Goal: Transaction & Acquisition: Book appointment/travel/reservation

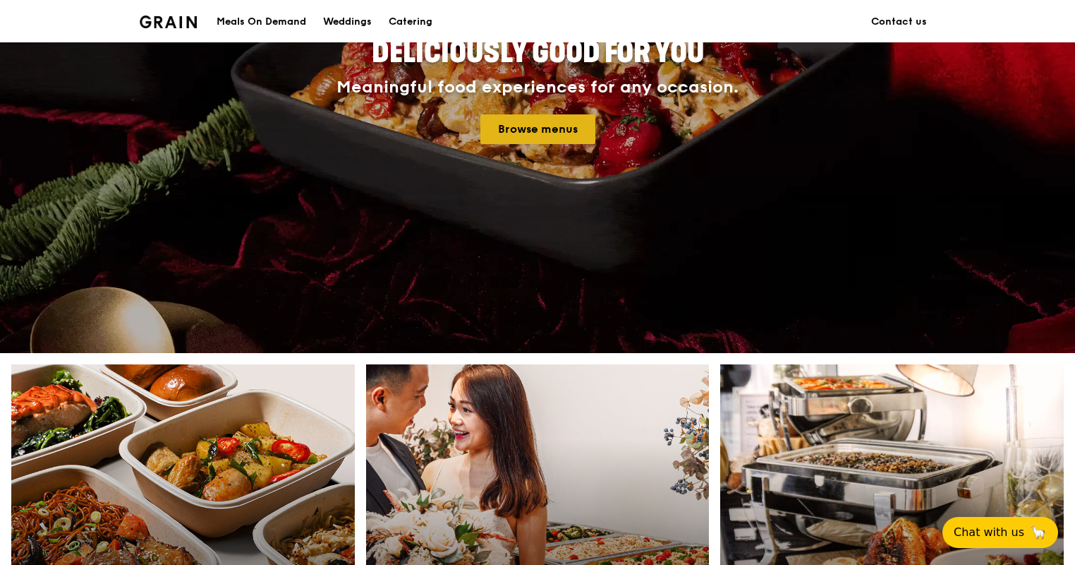
scroll to position [423, 0]
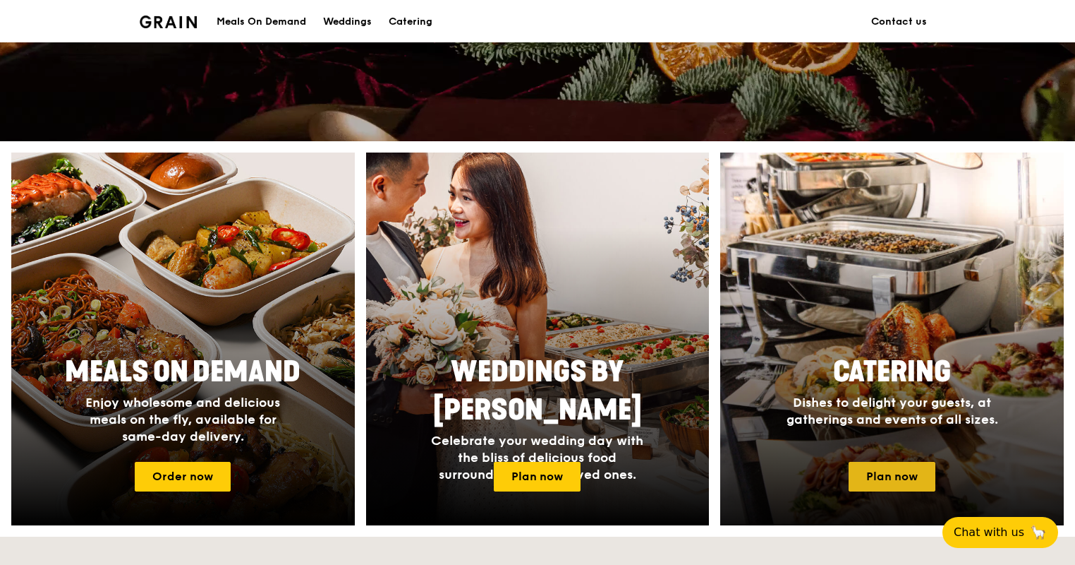
click at [874, 469] on link "Plan now" at bounding box center [892, 476] width 87 height 30
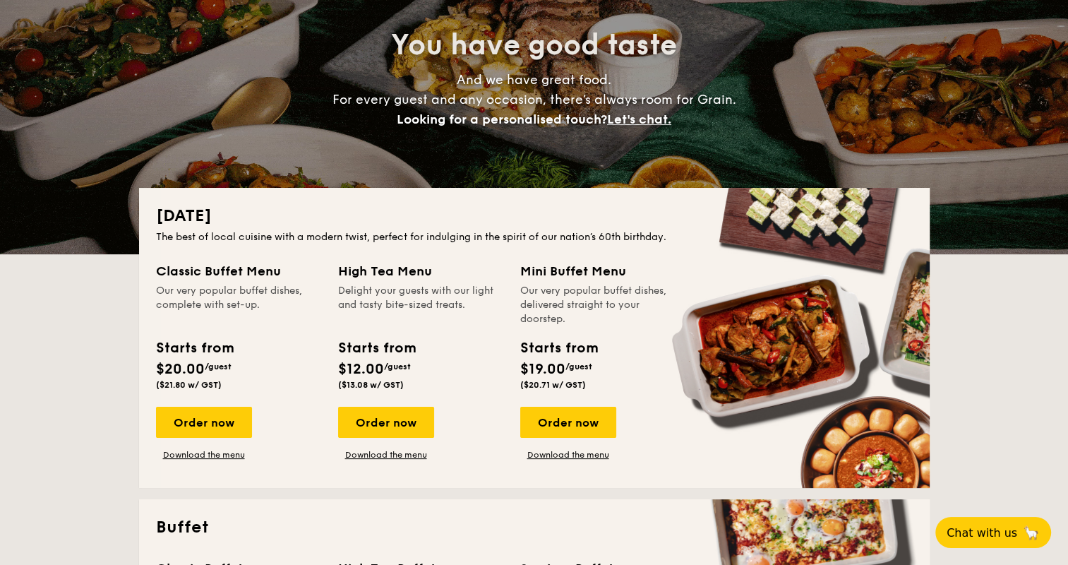
scroll to position [423, 0]
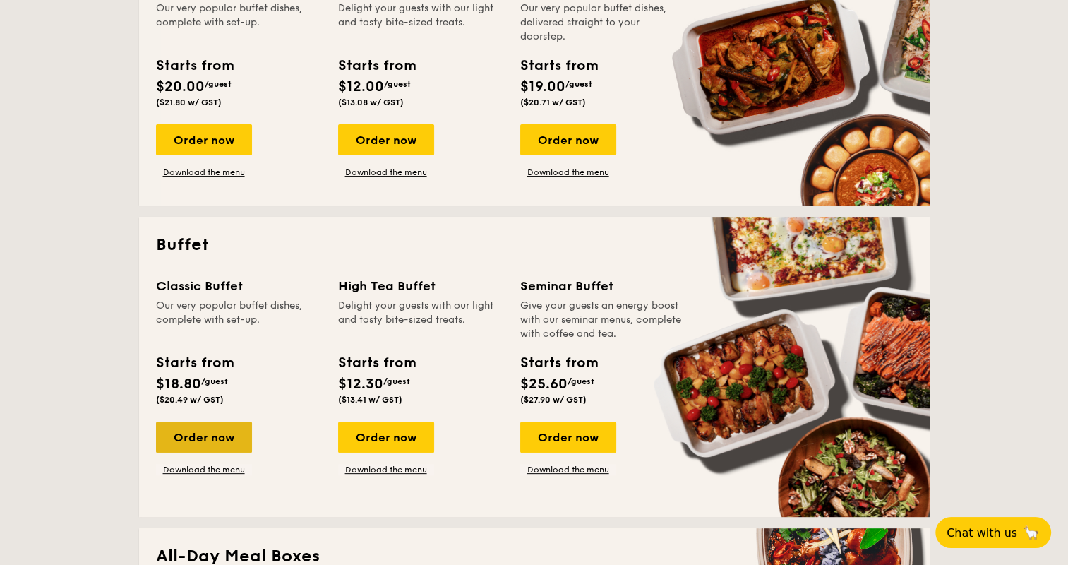
click at [228, 429] on div "Order now" at bounding box center [204, 436] width 96 height 31
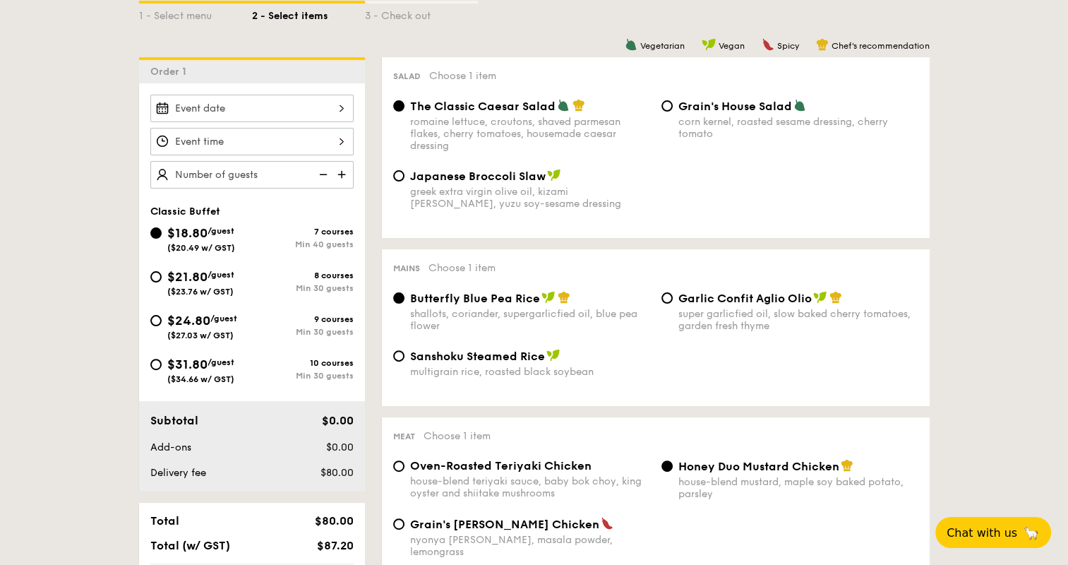
scroll to position [353, 0]
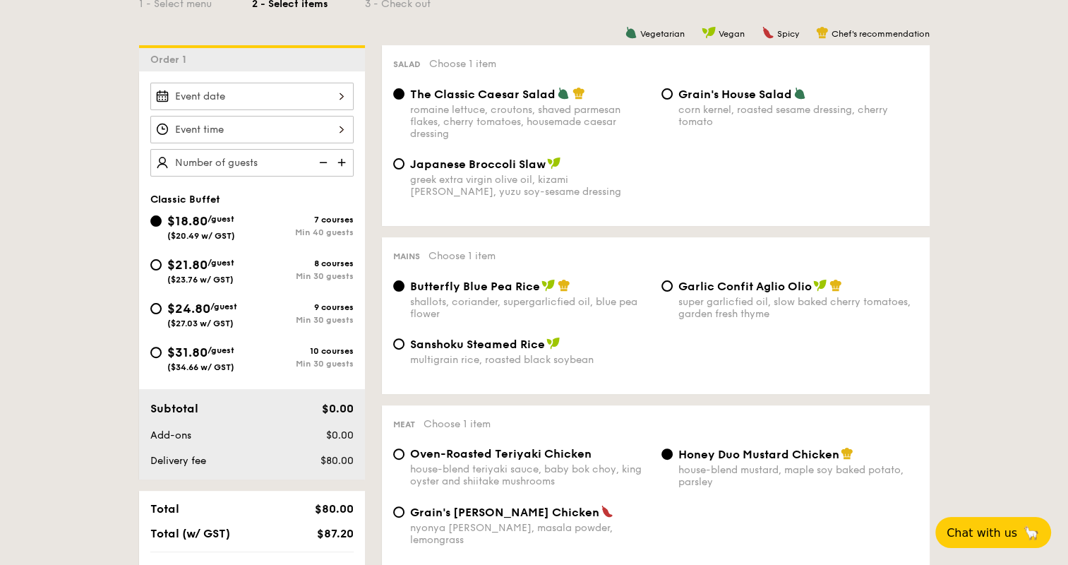
click at [206, 313] on span "$24.80" at bounding box center [188, 309] width 43 height 16
click at [162, 313] on input "$24.80 /guest ($27.03 w/ GST) 9 courses Min 30 guests" at bounding box center [155, 308] width 11 height 11
radio input "true"
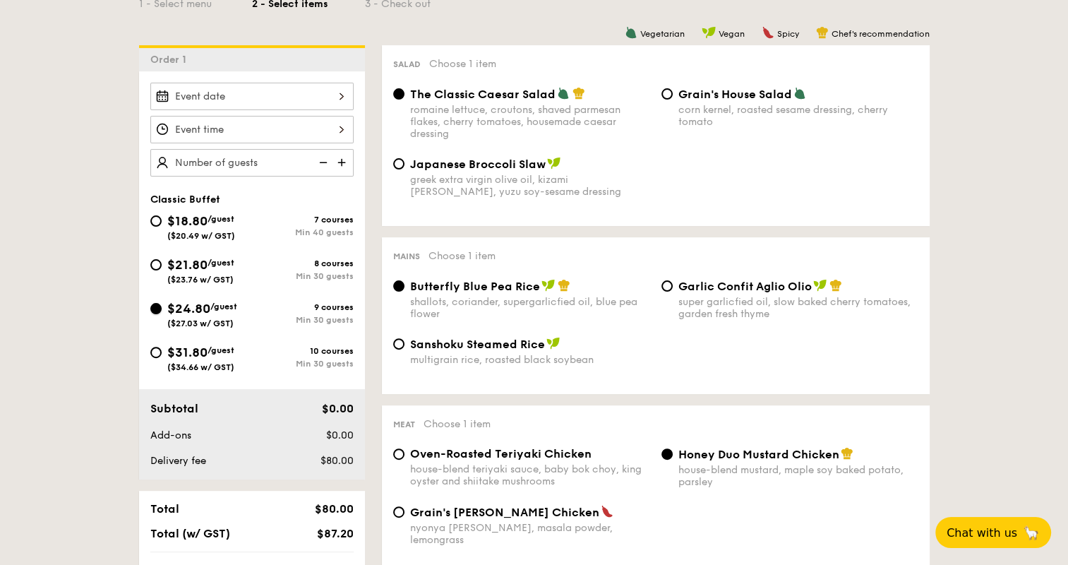
radio input "true"
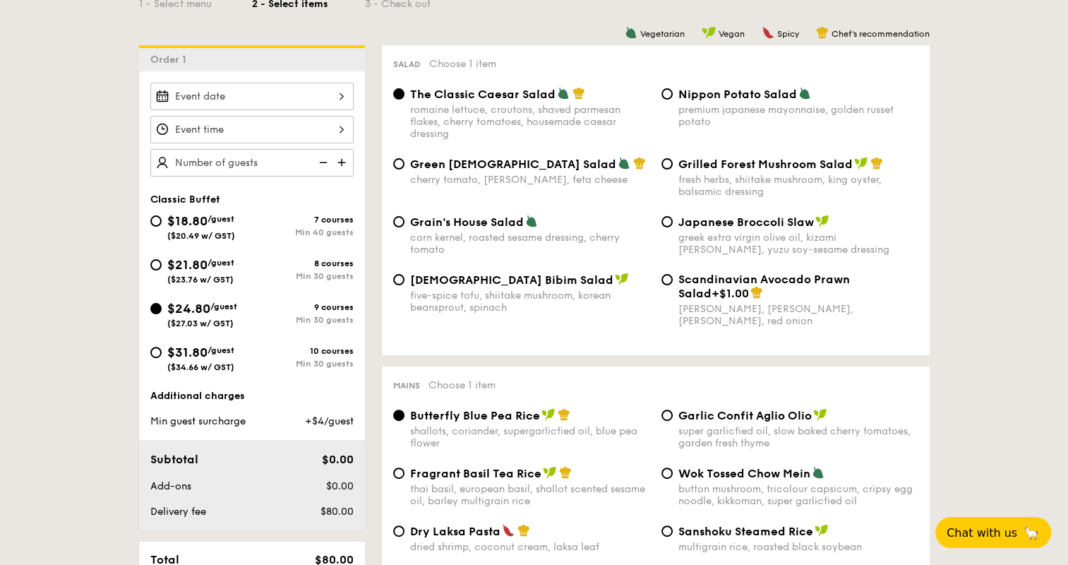
click at [511, 284] on span "[DEMOGRAPHIC_DATA] Bibim Salad" at bounding box center [511, 279] width 203 height 13
click at [404, 284] on input "Korean Bibim Salad five-spice tofu, shiitake mushroom, korean beansprout, spina…" at bounding box center [398, 279] width 11 height 11
radio input "true"
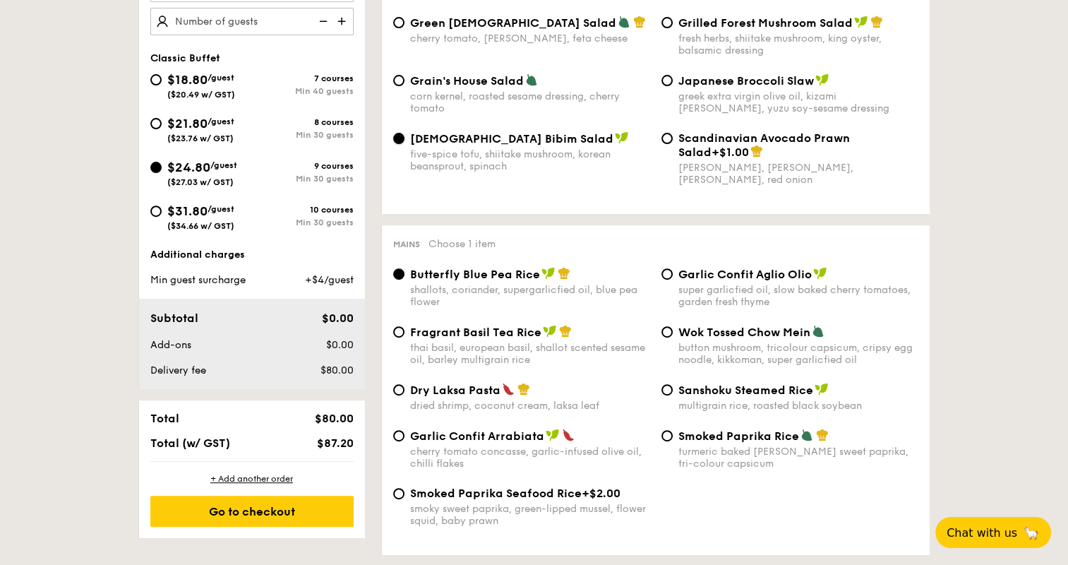
scroll to position [565, 0]
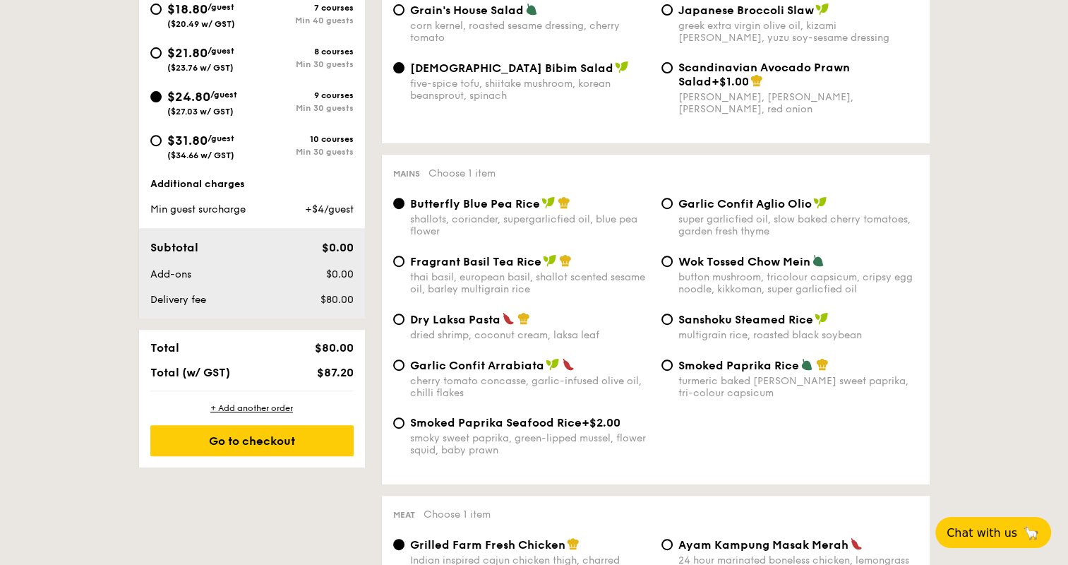
click at [715, 372] on span "Smoked Paprika Rice" at bounding box center [738, 364] width 121 height 13
click at [672, 370] on input "Smoked Paprika Rice turmeric baked [PERSON_NAME] sweet paprika, tri-colour caps…" at bounding box center [666, 364] width 11 height 11
radio input "true"
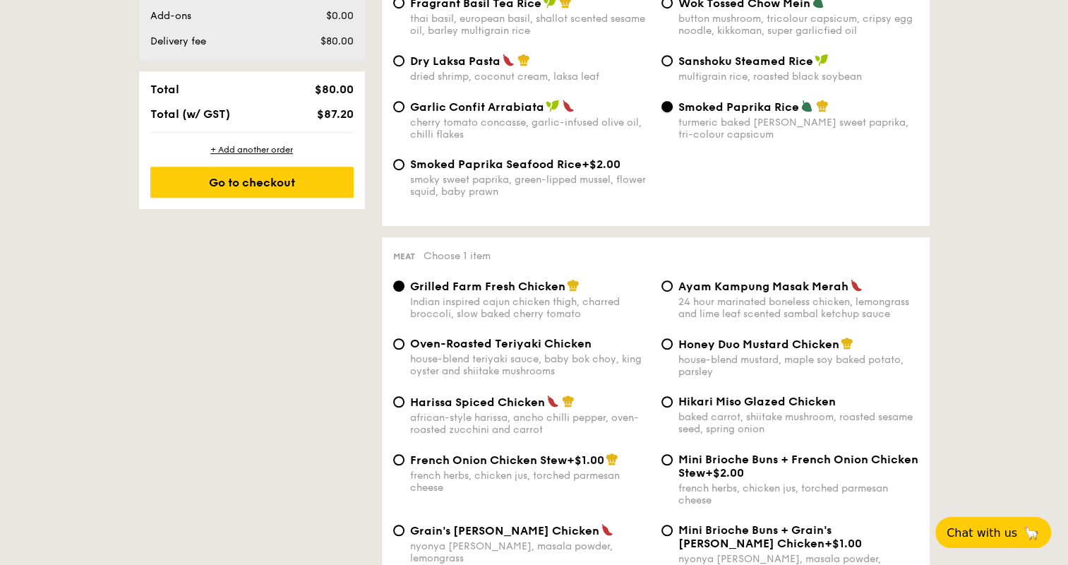
scroll to position [847, 0]
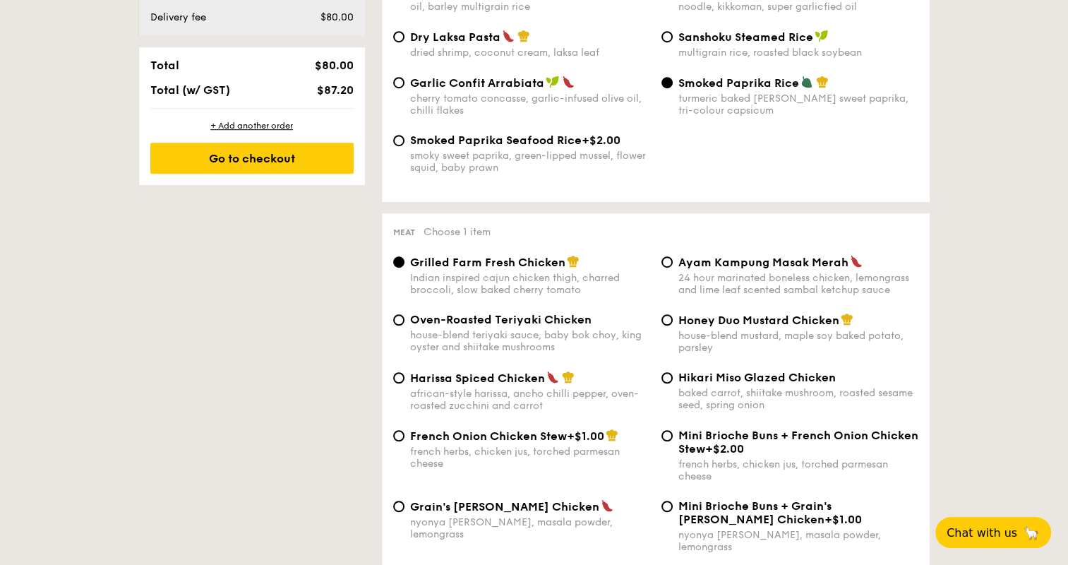
click at [531, 428] on div "Harissa Spiced Chicken african-style harissa, ancho chilli pepper, oven-roasted…" at bounding box center [655, 399] width 536 height 58
click at [525, 440] on span "French Onion Chicken Stew" at bounding box center [488, 435] width 157 height 13
click at [404, 440] on input "French Onion Chicken Stew +$1.00 french herbs, chicken jus, torched parmesan ch…" at bounding box center [398, 435] width 11 height 11
radio input "true"
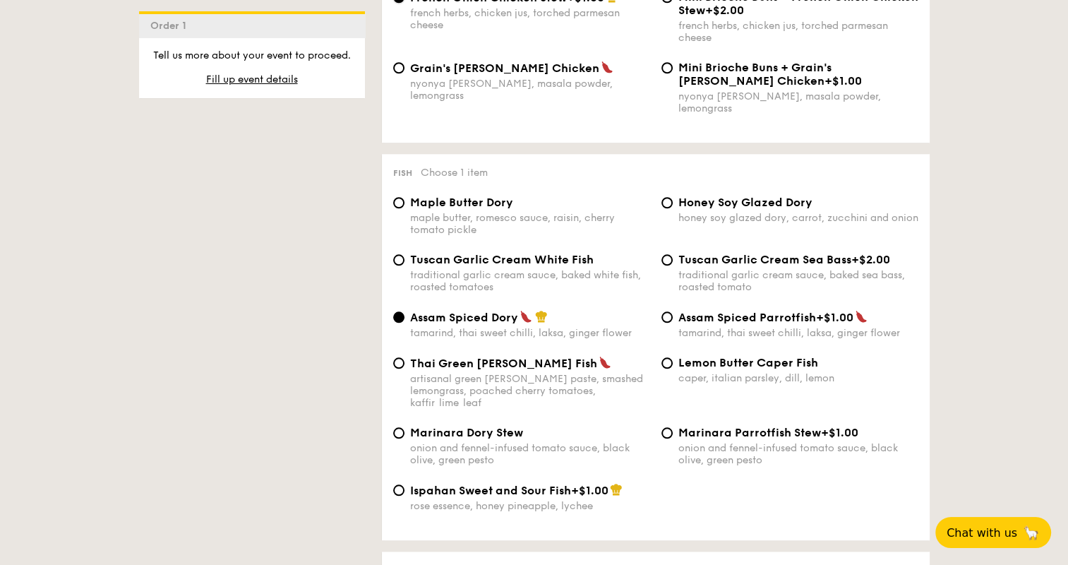
scroll to position [1310, 0]
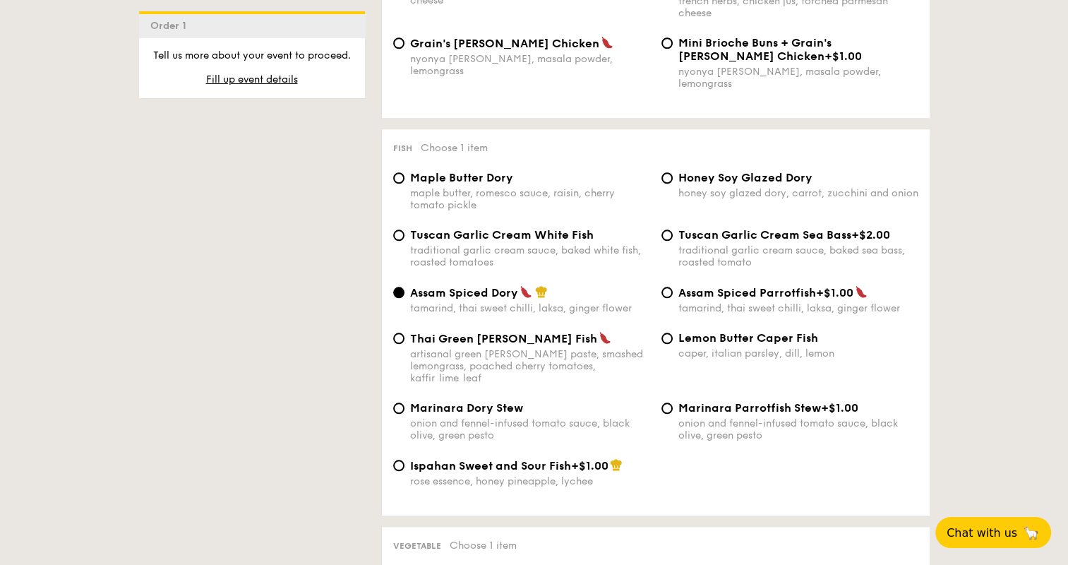
click at [524, 461] on span "Ispahan Sweet and Sour Fish" at bounding box center [490, 465] width 161 height 13
click at [404, 461] on input "Ispahan Sweet and Sour Fish +$1.00 rose essence, honey pineapple, lychee" at bounding box center [398, 464] width 11 height 11
radio input "true"
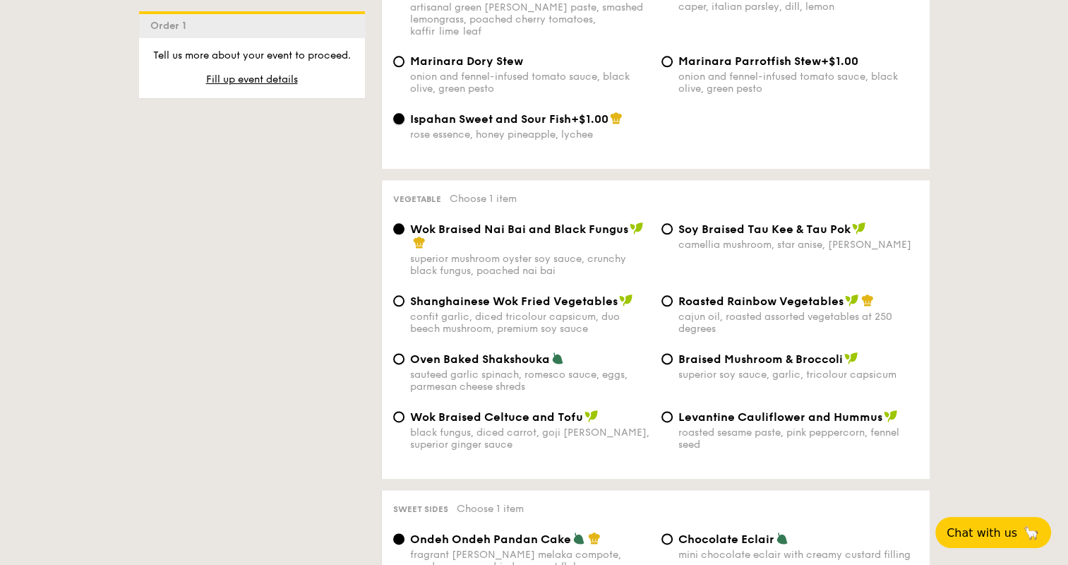
scroll to position [1663, 0]
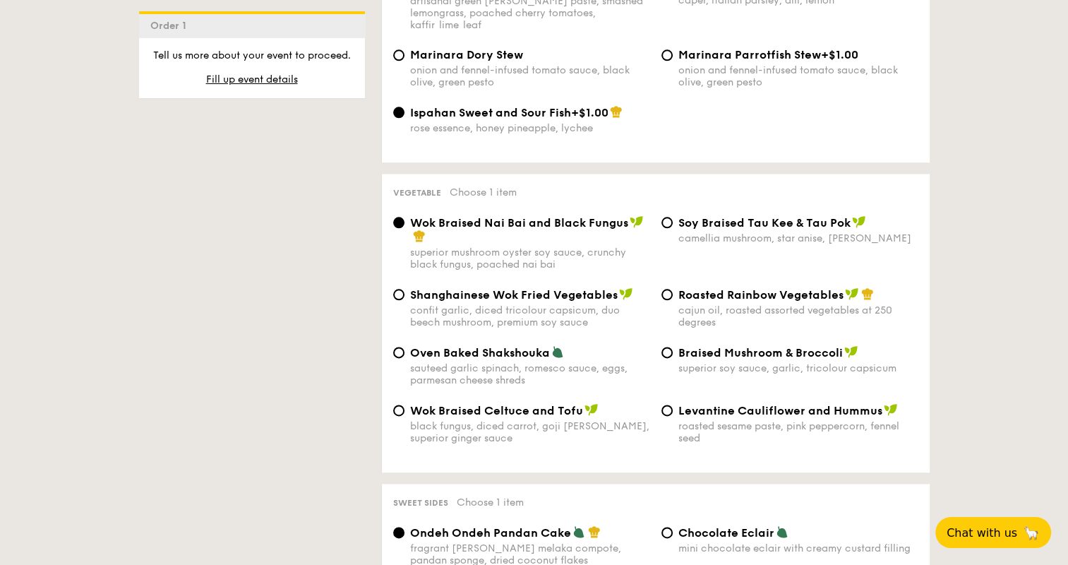
click at [731, 420] on div "roasted sesame paste, pink peppercorn, fennel seed" at bounding box center [798, 432] width 240 height 24
click at [672, 416] on input "Levantine Cauliflower and Hummus roasted sesame paste, pink peppercorn, fennel …" at bounding box center [666, 409] width 11 height 11
radio input "true"
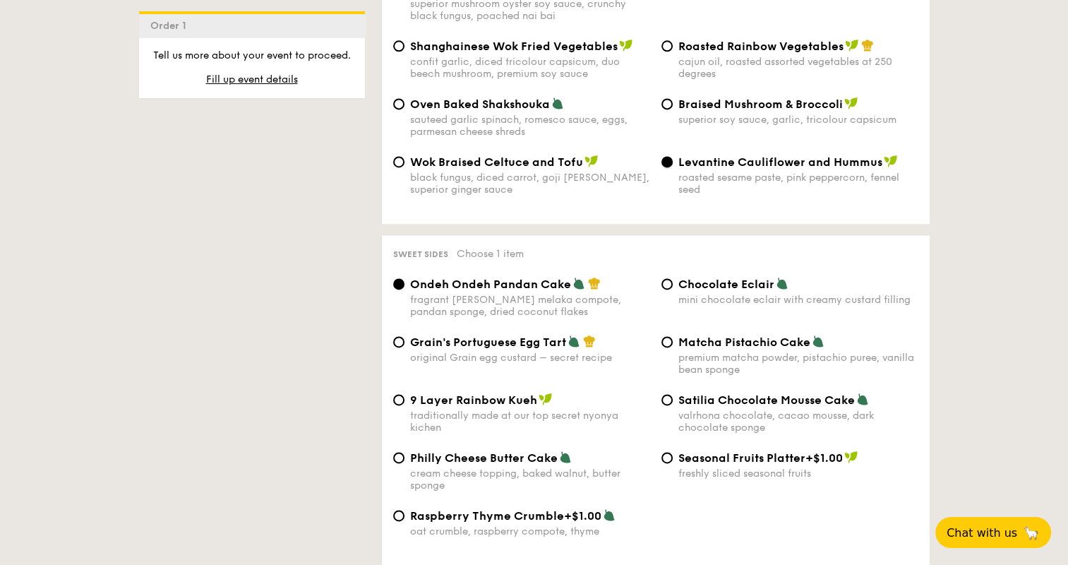
scroll to position [1945, 0]
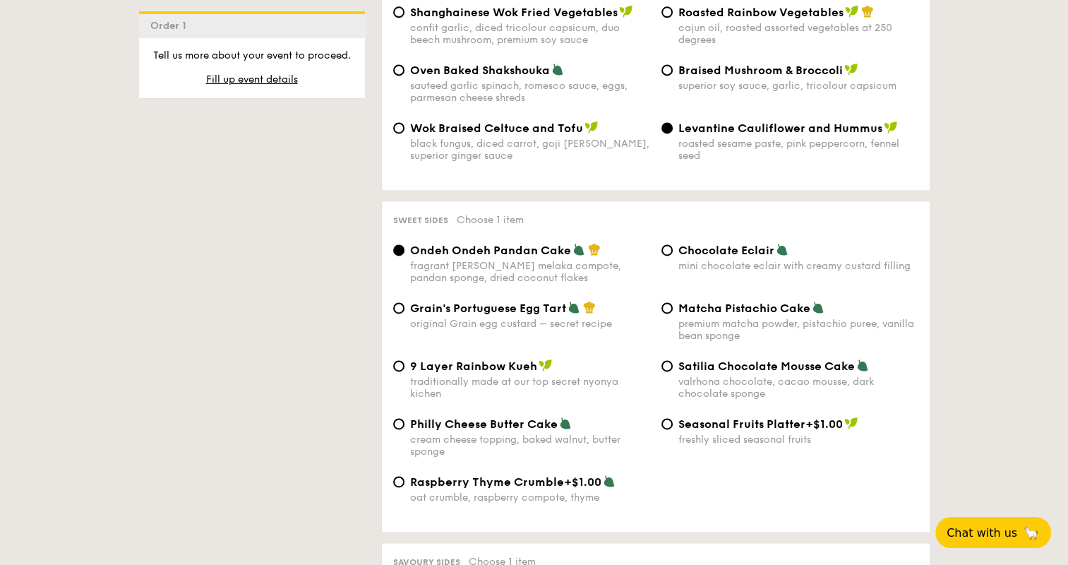
click at [773, 381] on div "valrhona chocolate, cacao mousse, dark chocolate sponge" at bounding box center [798, 387] width 240 height 24
click at [672, 371] on input "Satilia Chocolate Mousse Cake valrhona chocolate, cacao mousse, dark chocolate …" at bounding box center [666, 365] width 11 height 11
radio input "true"
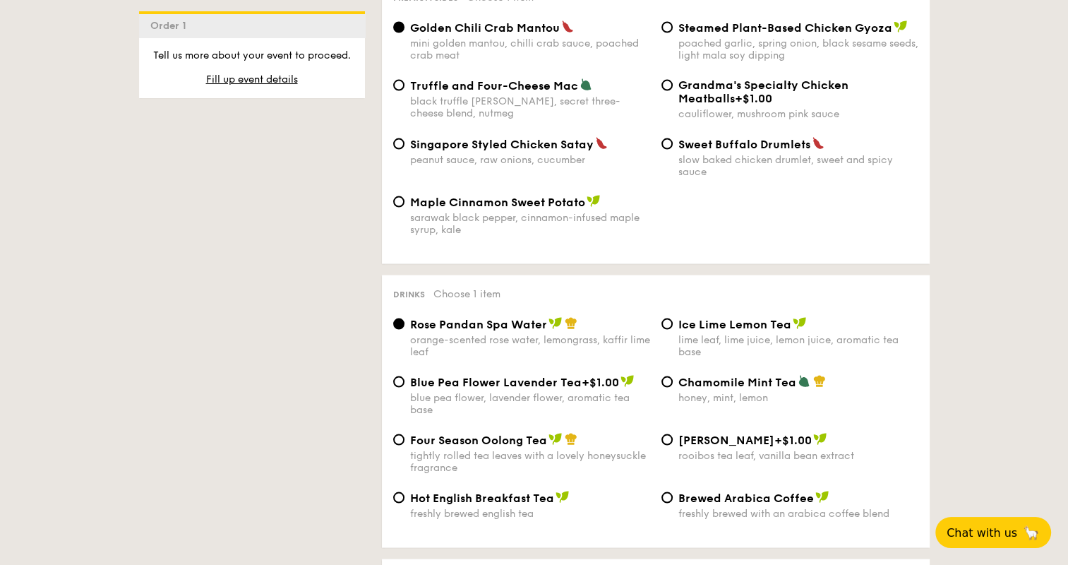
scroll to position [2862, 0]
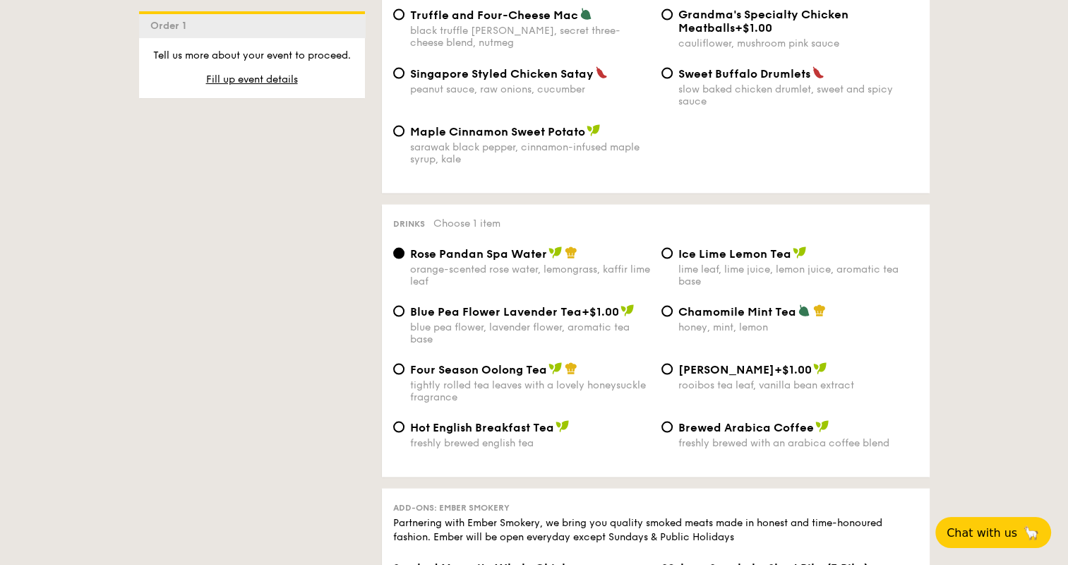
click at [725, 333] on div "honey, mint, lemon" at bounding box center [798, 327] width 240 height 12
click at [672, 317] on input "Chamomile Mint Tea honey, mint, lemon" at bounding box center [666, 311] width 11 height 11
radio input "true"
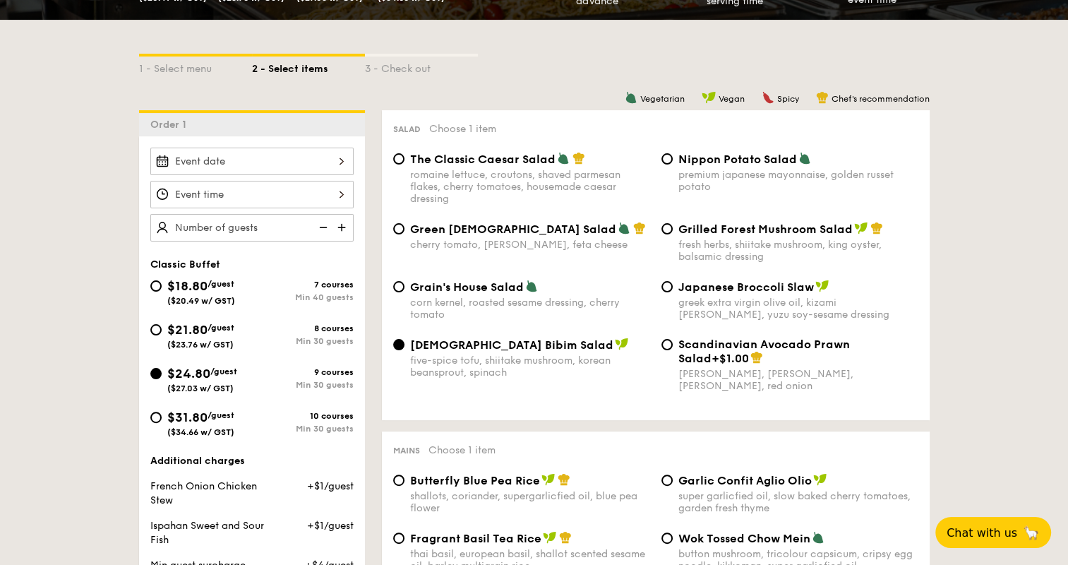
scroll to position [211, 0]
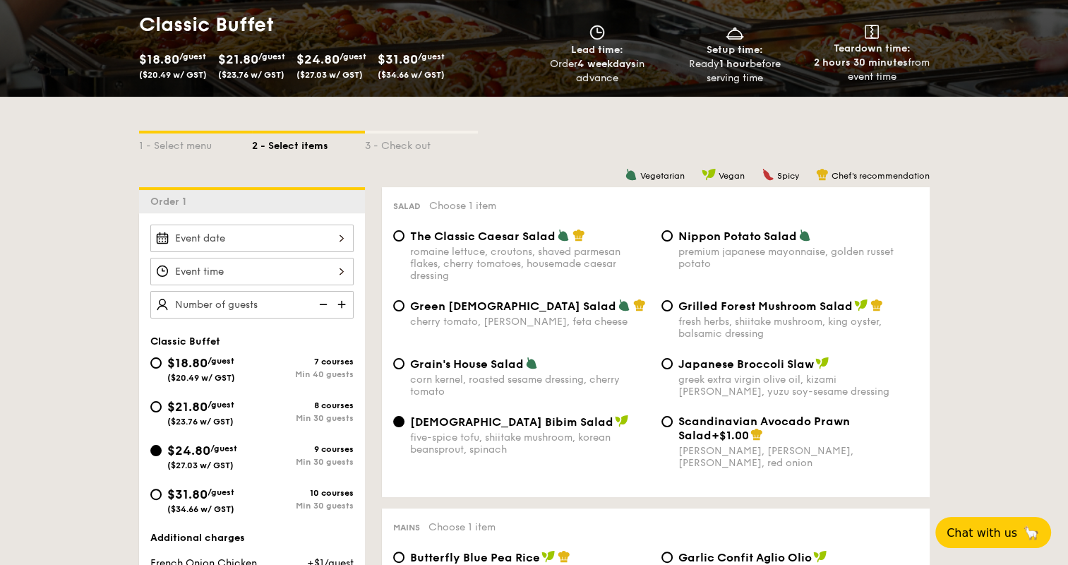
click at [342, 227] on div at bounding box center [251, 238] width 203 height 28
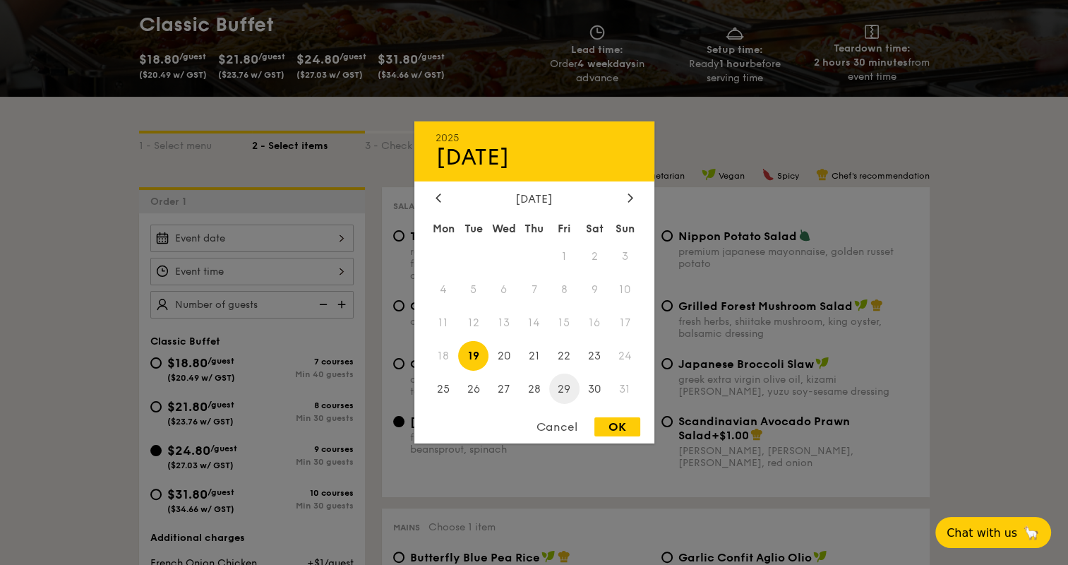
click at [556, 380] on span "29" at bounding box center [564, 388] width 30 height 30
click at [607, 421] on div "OK" at bounding box center [617, 426] width 46 height 19
type input "[DATE]"
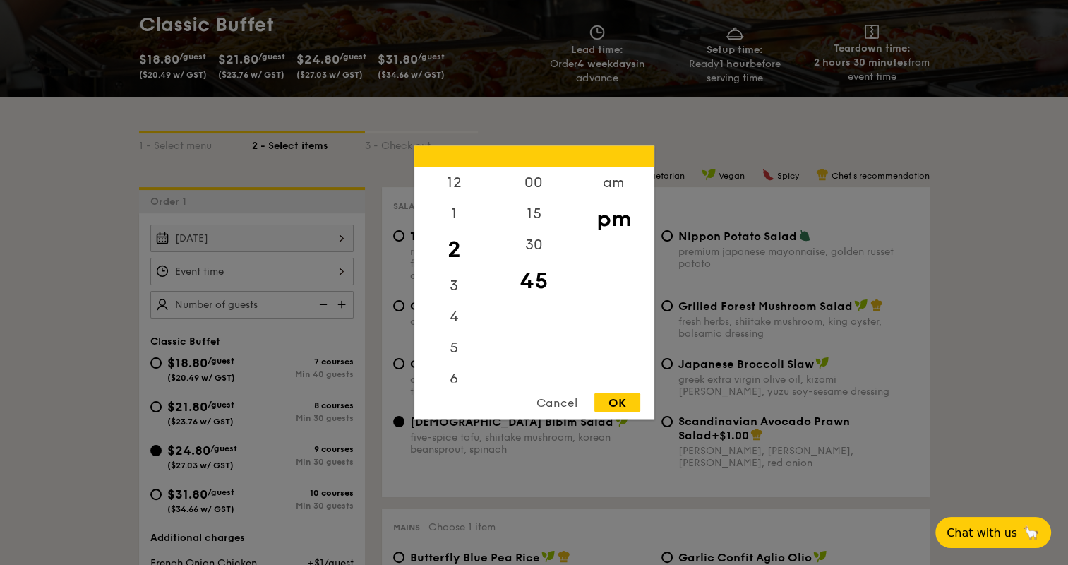
click at [303, 274] on div "12 1 2 3 4 5 6 7 8 9 10 11 00 15 30 45 am pm Cancel OK" at bounding box center [251, 272] width 203 height 28
click at [611, 398] on div "OK" at bounding box center [617, 402] width 46 height 19
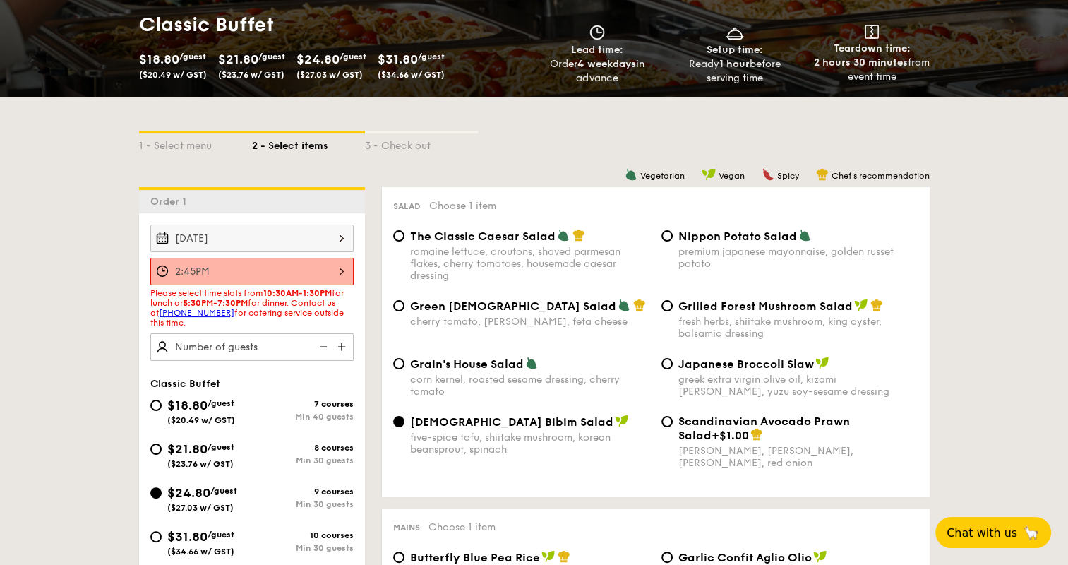
click at [330, 262] on div "2:45PM" at bounding box center [251, 272] width 203 height 28
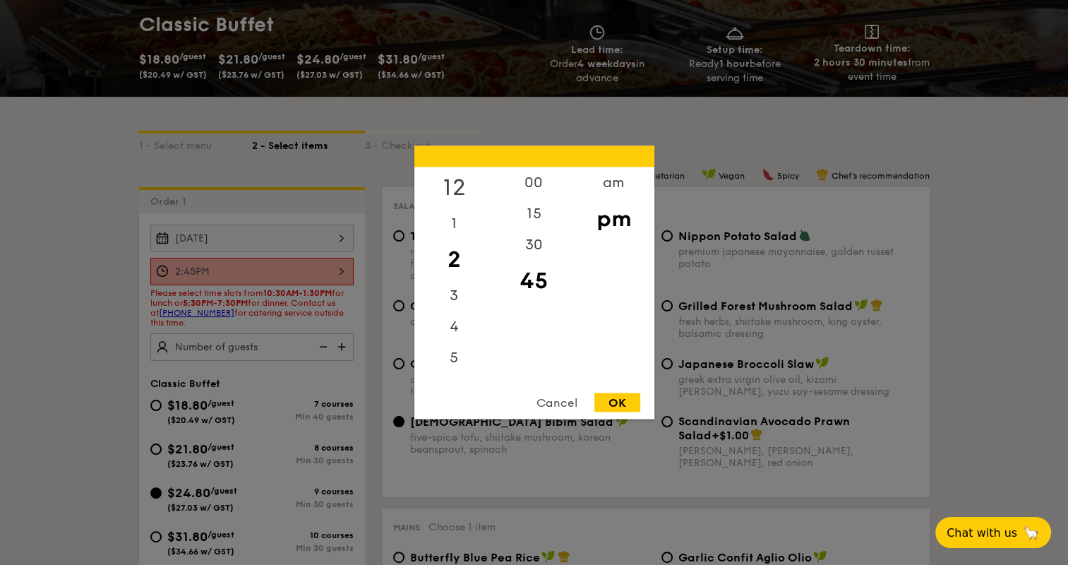
click at [456, 187] on div "12" at bounding box center [454, 187] width 80 height 41
click at [449, 358] on div "10" at bounding box center [454, 361] width 80 height 31
click at [454, 322] on div "10" at bounding box center [454, 335] width 80 height 31
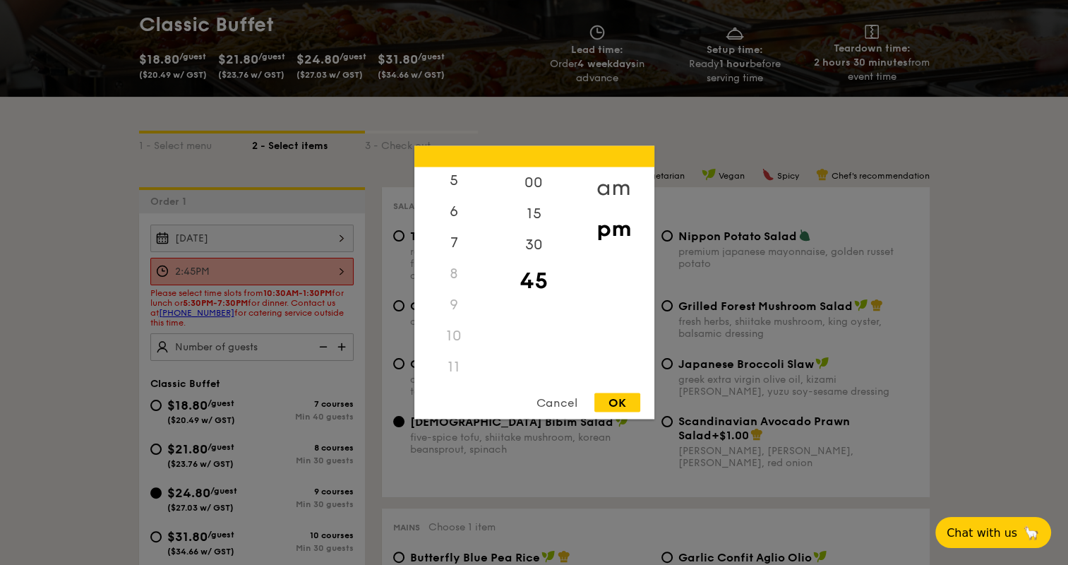
click at [615, 182] on div "am" at bounding box center [614, 187] width 80 height 41
click at [469, 332] on div "10" at bounding box center [454, 340] width 80 height 41
click at [545, 243] on div "30" at bounding box center [534, 249] width 80 height 41
click at [632, 404] on div "OK" at bounding box center [617, 402] width 46 height 19
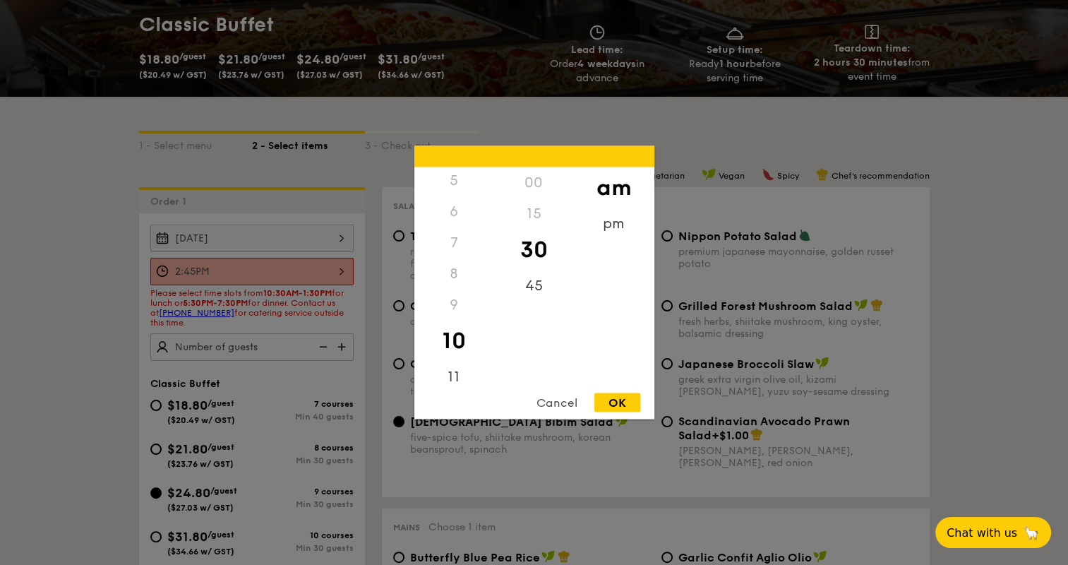
type input "10:30AM"
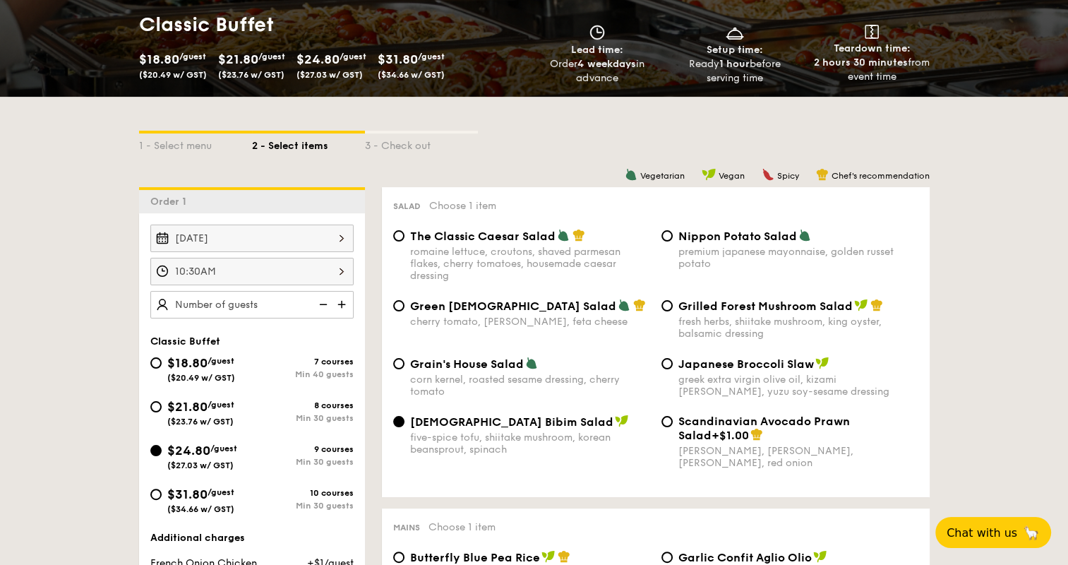
click at [342, 306] on img at bounding box center [342, 304] width 21 height 27
type input "30 guests"
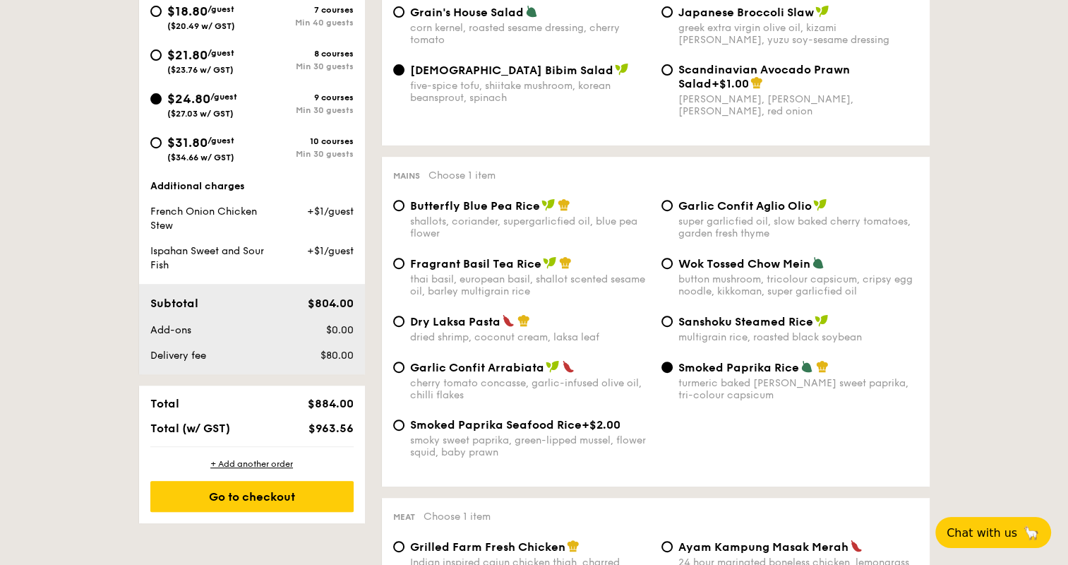
scroll to position [564, 0]
